Goal: Communication & Community: Answer question/provide support

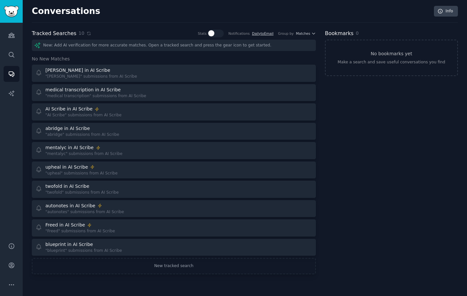
click at [87, 33] on icon at bounding box center [89, 33] width 5 height 5
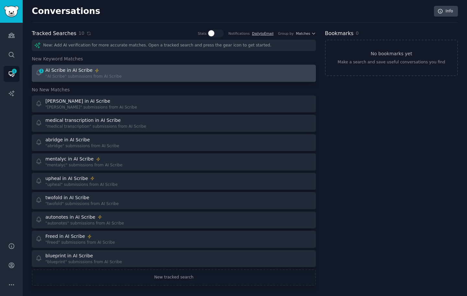
click at [67, 70] on div "AI Scribe in AI Scribe" at bounding box center [68, 70] width 47 height 7
click at [83, 75] on div ""AI Scribe" submissions from AI Scribe" at bounding box center [83, 77] width 76 height 6
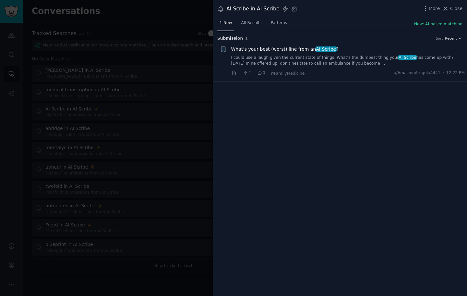
click at [276, 48] on span "What’s your best (worst) line from an AI Scribe ?" at bounding box center [284, 49] width 107 height 7
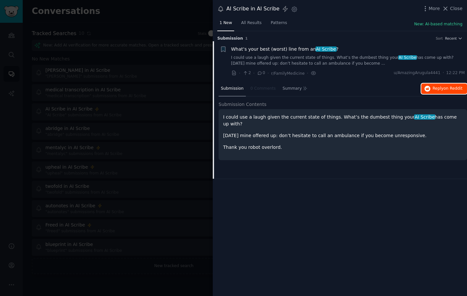
click at [442, 84] on button "Reply on Reddit" at bounding box center [445, 88] width 46 height 10
click at [142, 47] on div at bounding box center [233, 148] width 467 height 296
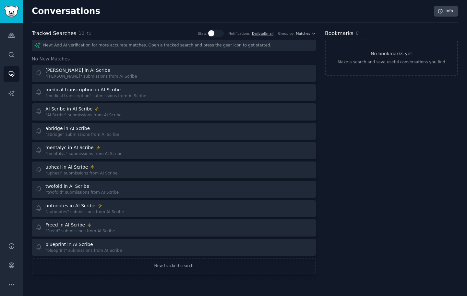
click at [87, 33] on icon at bounding box center [89, 33] width 5 height 5
